Goal: Information Seeking & Learning: Check status

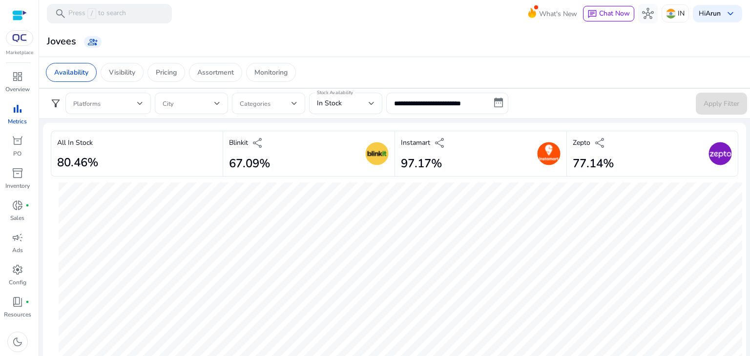
scroll to position [351, 0]
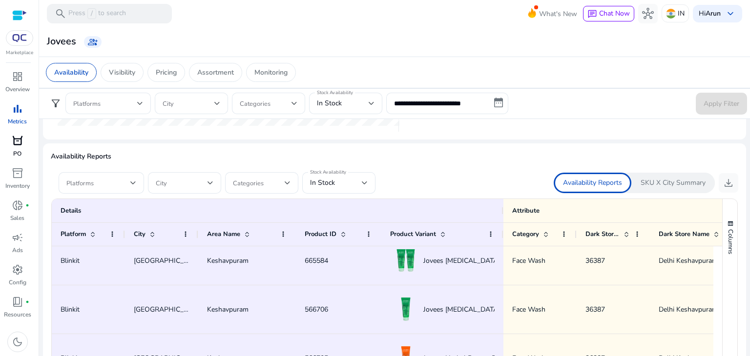
click at [12, 164] on link "orders PO" at bounding box center [17, 149] width 35 height 32
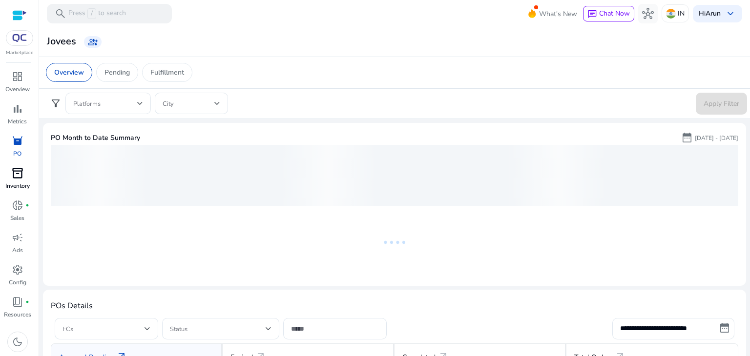
click at [14, 178] on span "inventory_2" at bounding box center [18, 173] width 12 height 12
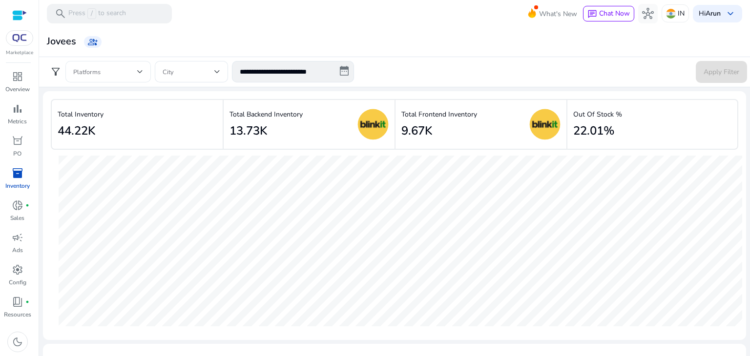
click at [113, 79] on div at bounding box center [108, 71] width 70 height 21
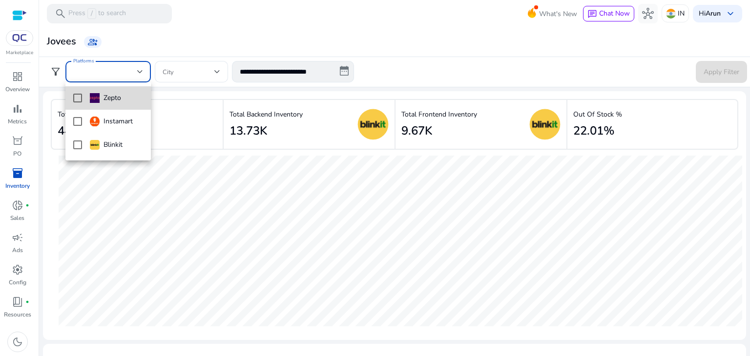
click at [74, 99] on mat-pseudo-checkbox at bounding box center [77, 98] width 9 height 9
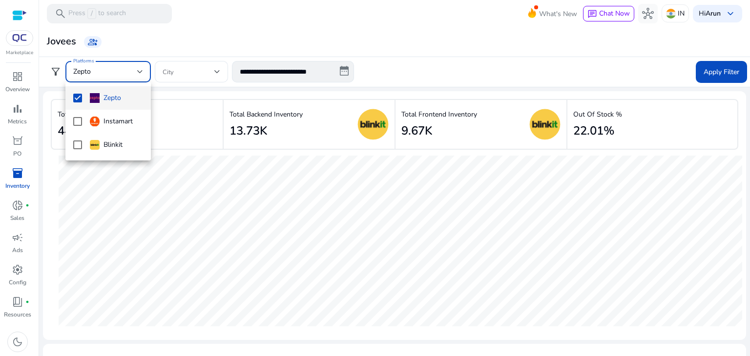
click at [719, 69] on div at bounding box center [375, 178] width 750 height 356
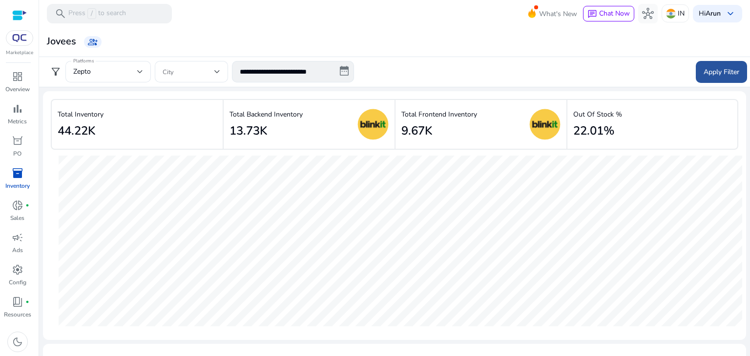
click at [712, 75] on span "Apply Filter" at bounding box center [721, 72] width 36 height 10
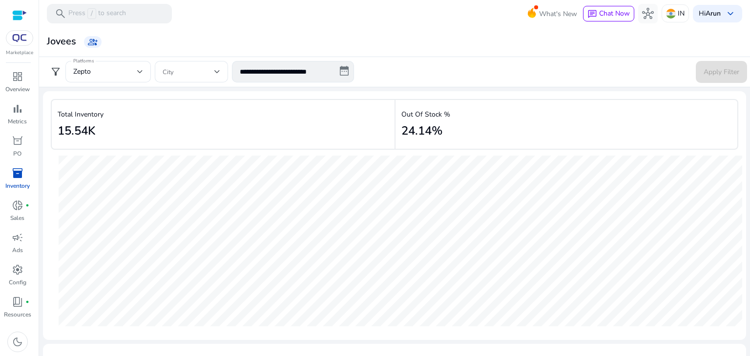
click at [111, 135] on div "Total Inventory 15.54K" at bounding box center [223, 124] width 344 height 51
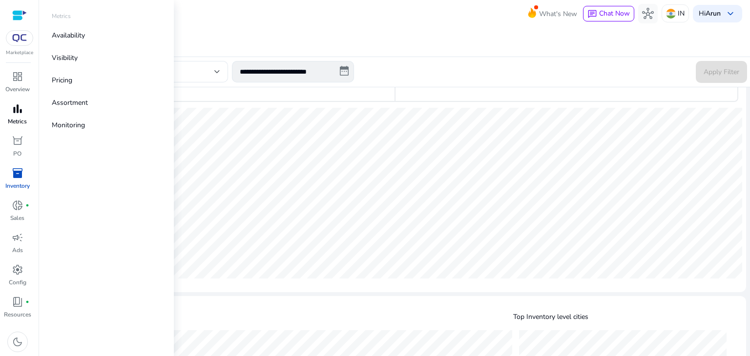
click at [16, 120] on p "Metrics" at bounding box center [17, 121] width 19 height 9
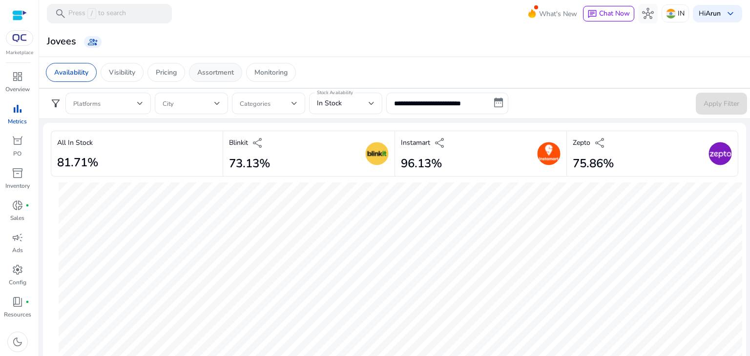
click at [204, 74] on p "Assortment" at bounding box center [215, 72] width 37 height 10
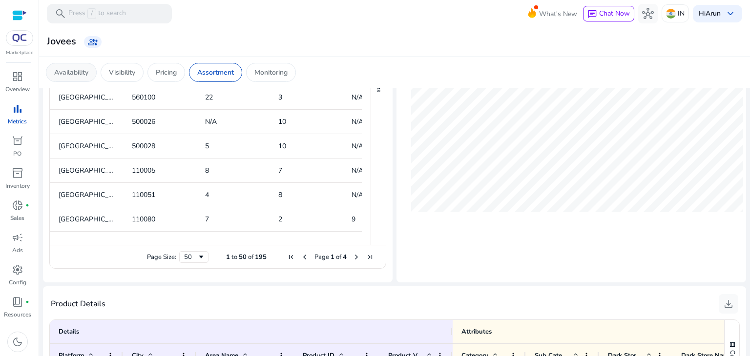
click at [66, 81] on div "Availability" at bounding box center [71, 72] width 51 height 19
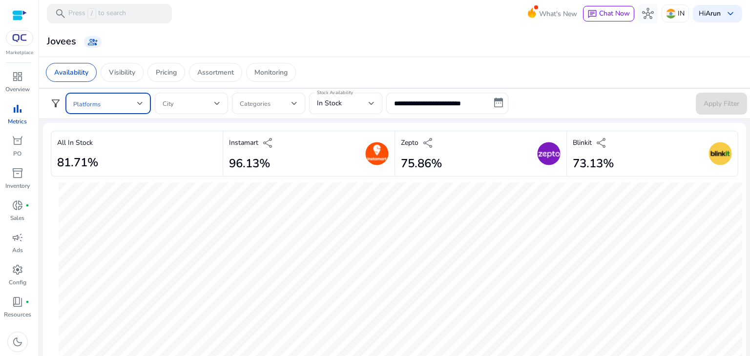
click at [91, 100] on span at bounding box center [105, 103] width 64 height 11
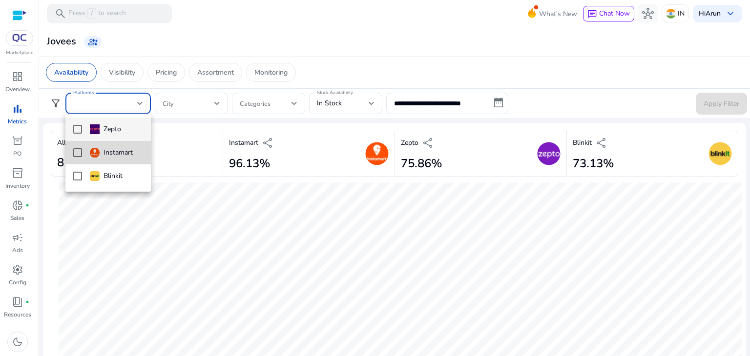
click at [76, 153] on mat-pseudo-checkbox at bounding box center [77, 152] width 9 height 9
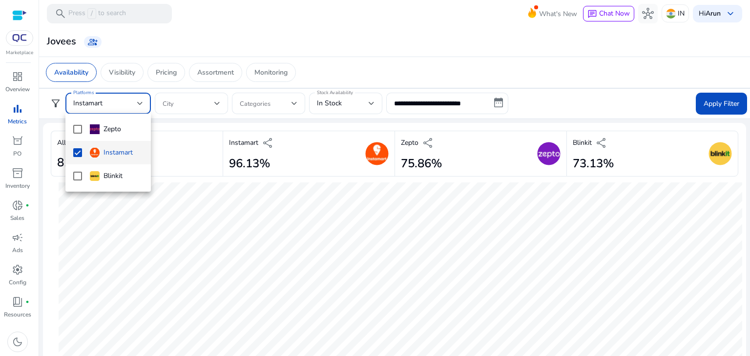
click at [348, 102] on div at bounding box center [375, 178] width 750 height 356
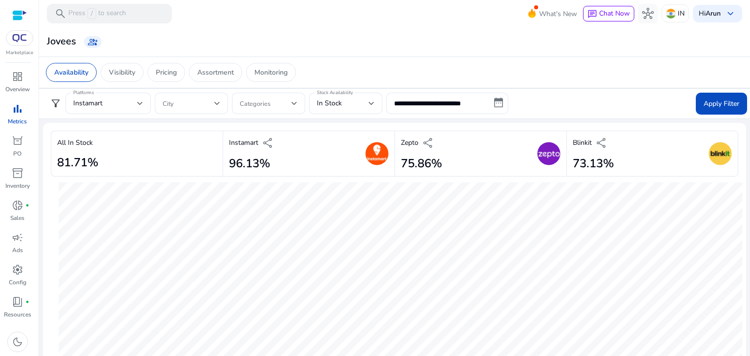
click at [348, 102] on div "In Stock" at bounding box center [343, 103] width 52 height 11
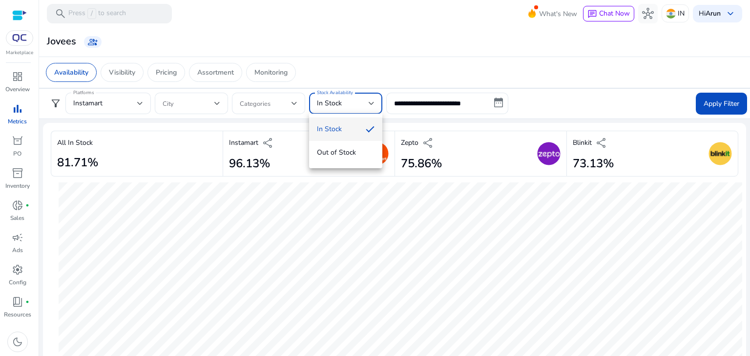
click at [348, 102] on div at bounding box center [375, 178] width 750 height 356
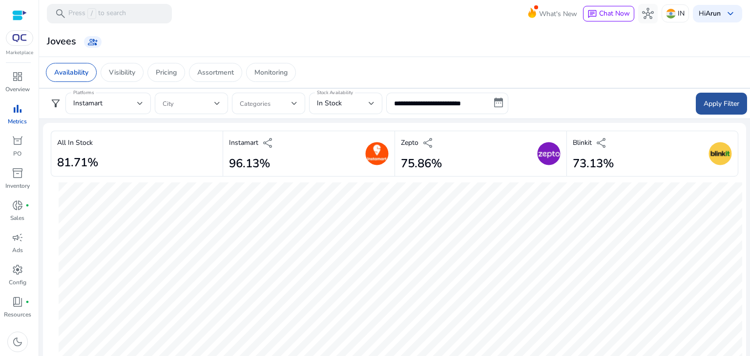
click at [721, 96] on span at bounding box center [721, 103] width 51 height 23
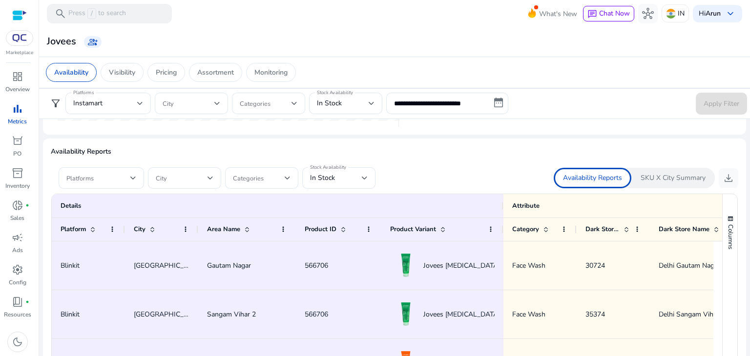
scroll to position [551, 0]
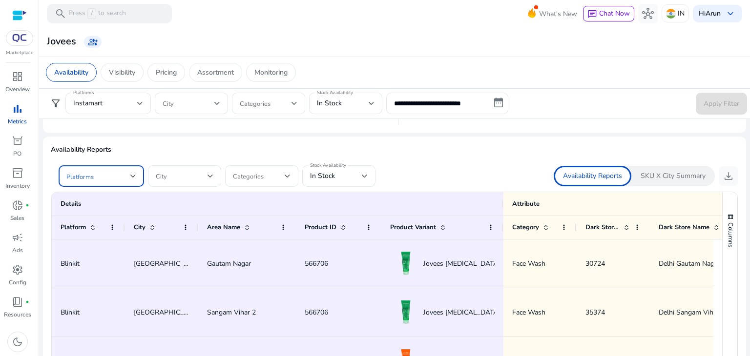
click at [118, 177] on span at bounding box center [98, 176] width 64 height 11
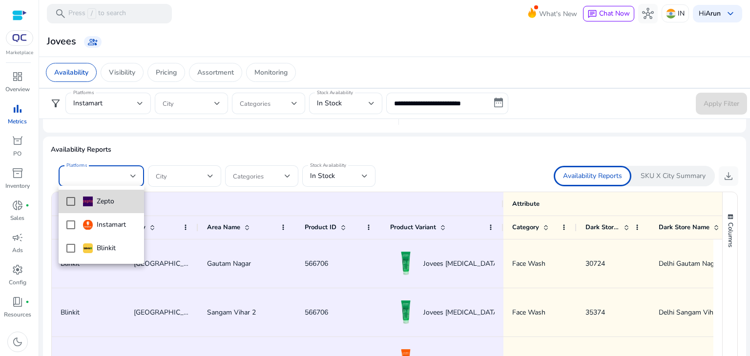
click at [67, 203] on mat-pseudo-checkbox at bounding box center [70, 201] width 9 height 9
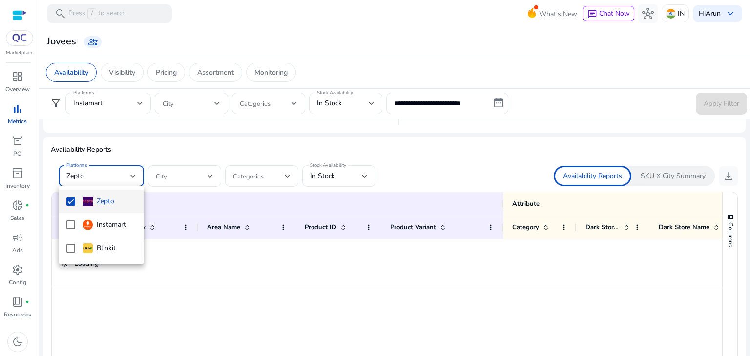
click at [506, 160] on div at bounding box center [375, 178] width 750 height 356
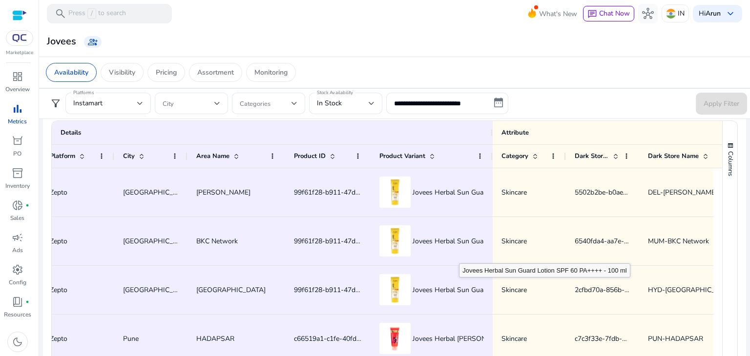
scroll to position [0, 0]
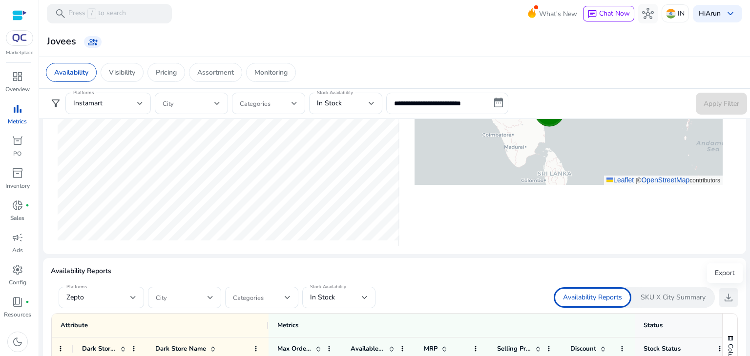
click at [730, 302] on button "download" at bounding box center [728, 298] width 20 height 20
